Goal: Task Accomplishment & Management: Complete application form

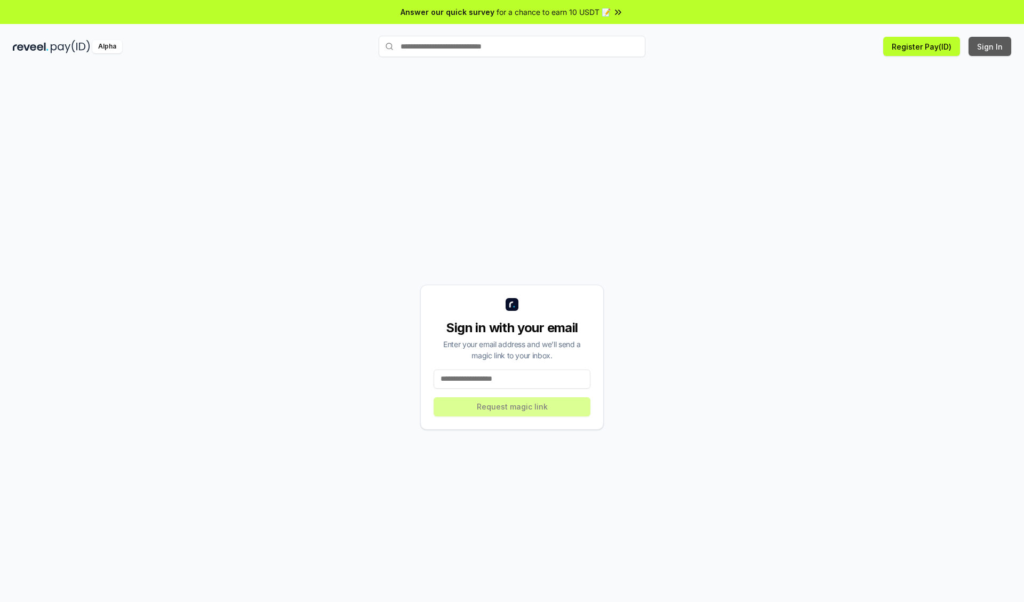
click at [990, 46] on button "Sign In" at bounding box center [989, 46] width 43 height 19
type input "**********"
click at [512, 406] on button "Request magic link" at bounding box center [512, 406] width 157 height 19
